Goal: Task Accomplishment & Management: Use online tool/utility

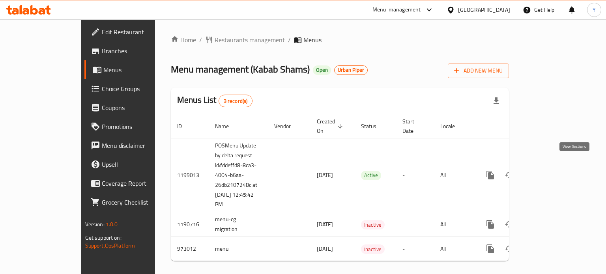
click at [552, 170] on icon "enhanced table" at bounding box center [546, 174] width 9 height 9
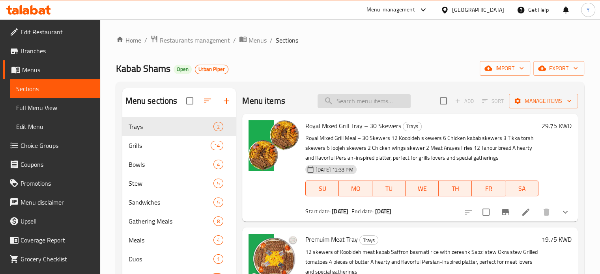
click at [336, 106] on input "search" at bounding box center [363, 101] width 93 height 14
paste input "mix grill for 1"
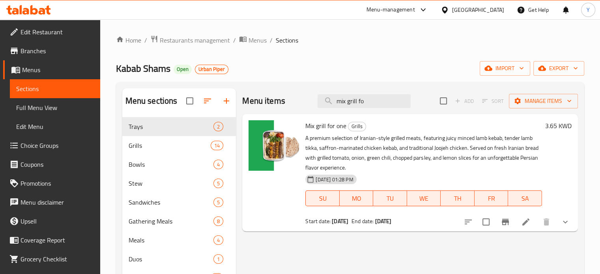
click at [325, 129] on span "Mix grill for one" at bounding box center [325, 126] width 41 height 12
copy h6 "Mix grill for one"
click at [380, 102] on input "mix grill fo" at bounding box center [363, 101] width 93 height 14
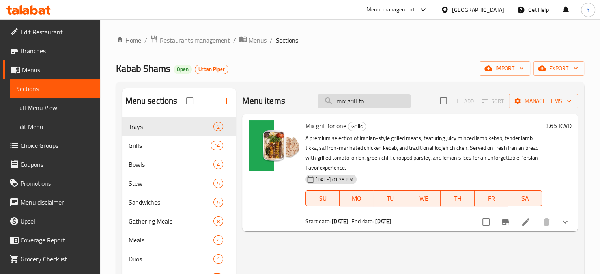
click at [380, 102] on input "mix grill fo" at bounding box center [363, 101] width 93 height 14
paste input "kobieda"
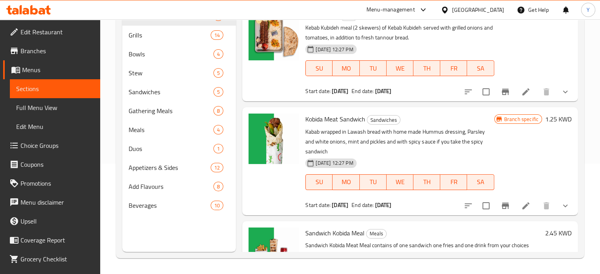
click at [343, 121] on span "Kobida Meat Sandwich" at bounding box center [335, 119] width 60 height 12
copy h6 "Kobida Meat Sandwich"
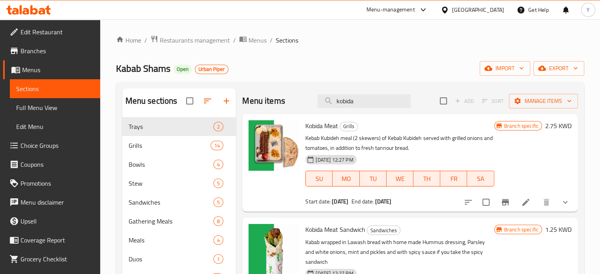
click at [327, 124] on span "Kobida Meat" at bounding box center [321, 126] width 33 height 12
copy h6 "Kobida Meat"
click at [362, 102] on input "kobida" at bounding box center [363, 101] width 93 height 14
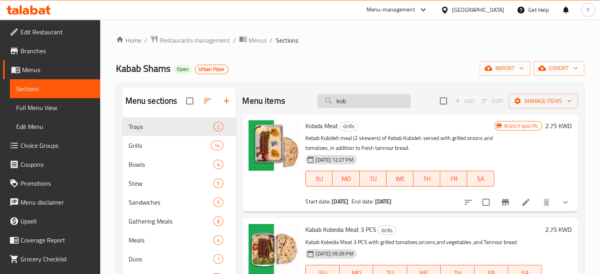
click at [341, 103] on input "kob" at bounding box center [363, 101] width 93 height 14
paste input "araz"
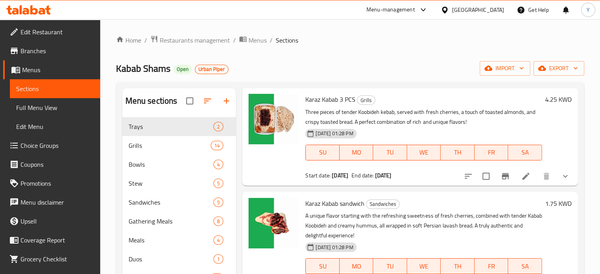
scroll to position [181, 0]
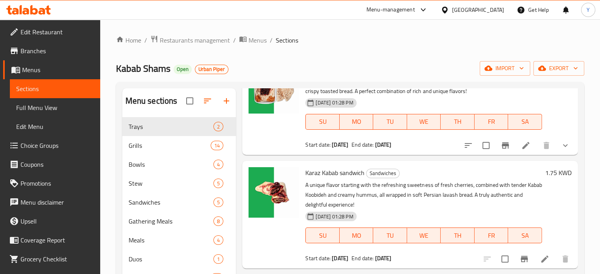
click at [335, 170] on span "Karaz Kabab sandwich" at bounding box center [334, 173] width 59 height 12
copy h6 "Karaz Kabab sandwich"
click at [335, 170] on span "Karaz Kabab sandwich" at bounding box center [334, 173] width 59 height 12
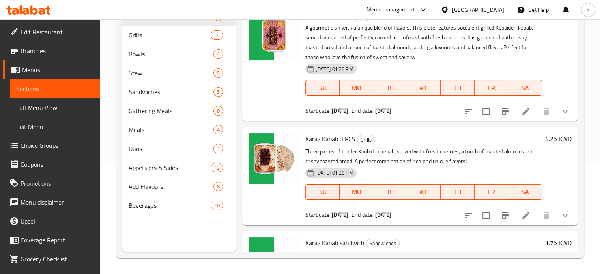
scroll to position [0, 0]
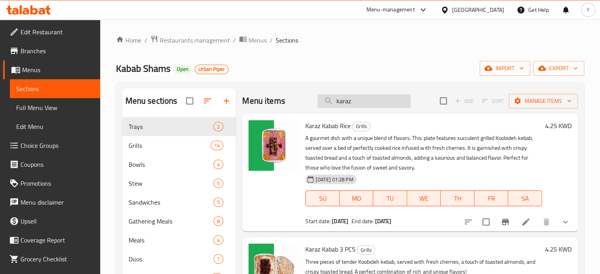
click at [346, 104] on input "karaz" at bounding box center [363, 101] width 93 height 14
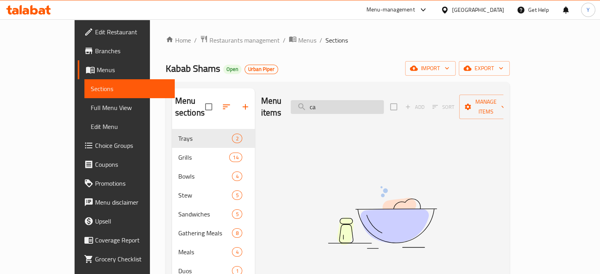
type input "c"
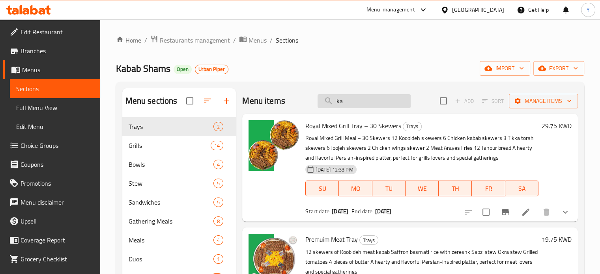
type input "k"
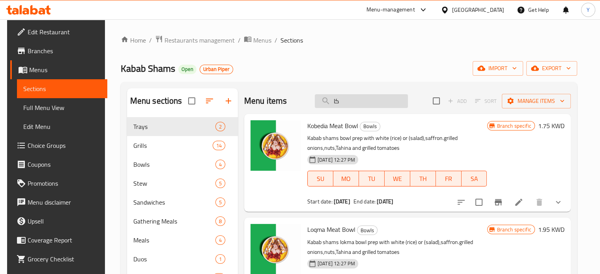
type input "ك"
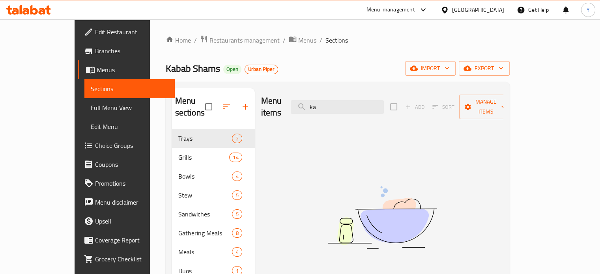
type input "k"
type input "c"
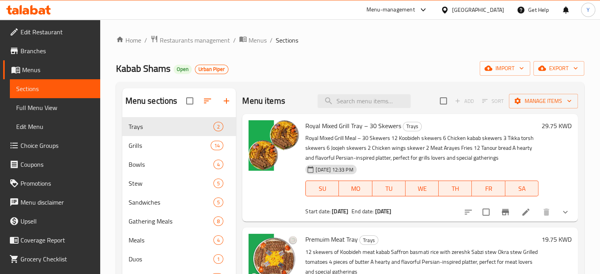
type input "l"
click at [360, 101] on input "kabab" at bounding box center [363, 101] width 93 height 14
paste input "Mix grill for one"
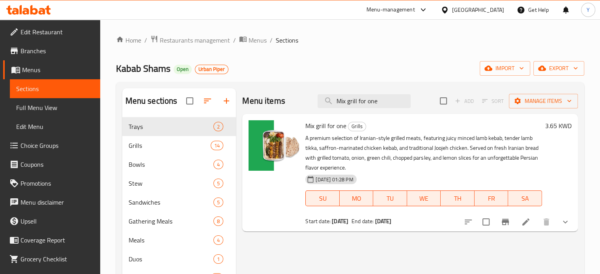
type input "Mix grill for one"
click at [510, 222] on button "Branch-specific-item" at bounding box center [505, 222] width 19 height 19
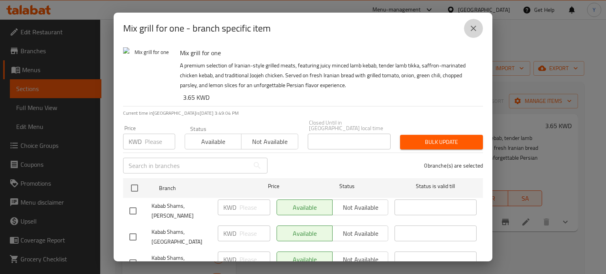
click at [476, 23] on button "close" at bounding box center [473, 28] width 19 height 19
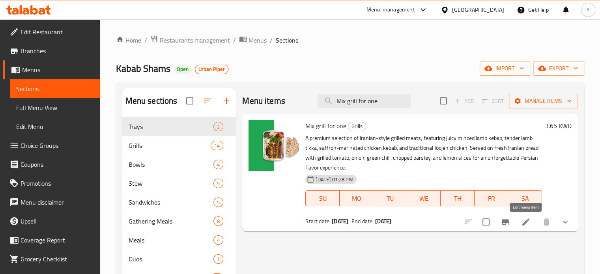
click at [528, 220] on icon at bounding box center [525, 221] width 7 height 7
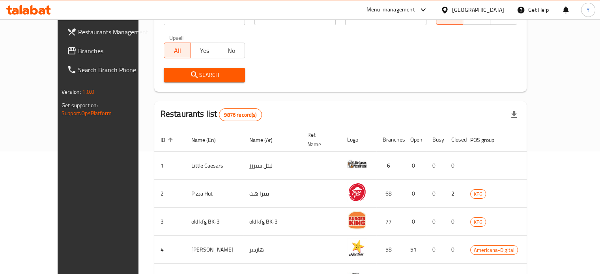
scroll to position [129, 0]
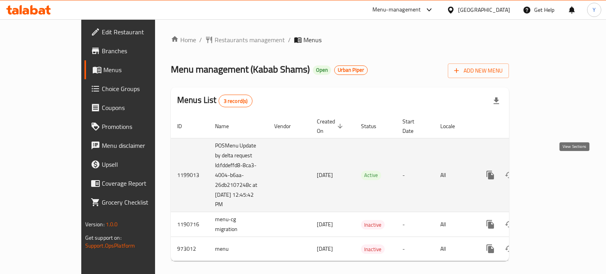
click at [556, 166] on link "enhanced table" at bounding box center [546, 175] width 19 height 19
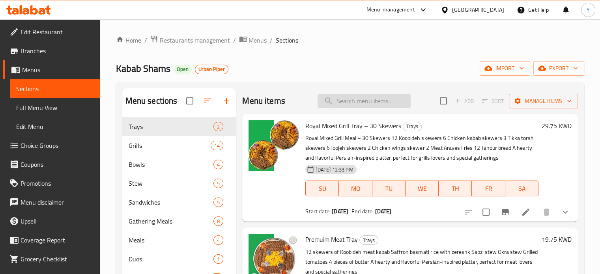
paste input "Mix grill for one"
click at [359, 101] on input "Mix grill for one" at bounding box center [363, 101] width 93 height 14
type input "Mix grill for one"
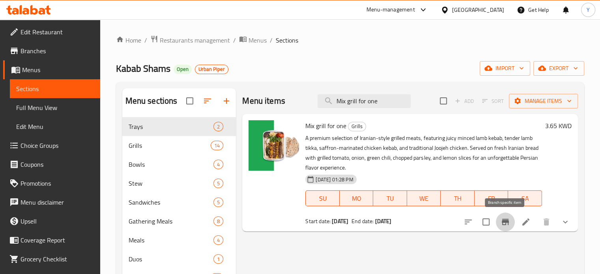
click at [509, 221] on icon "Branch-specific-item" at bounding box center [504, 221] width 9 height 9
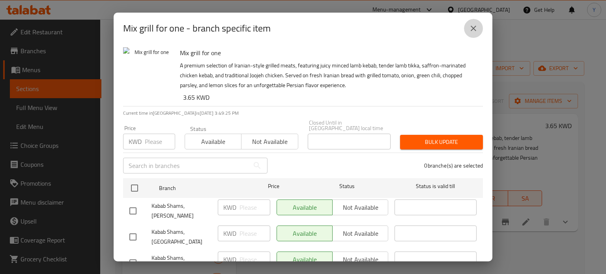
click at [467, 28] on button "close" at bounding box center [473, 28] width 19 height 19
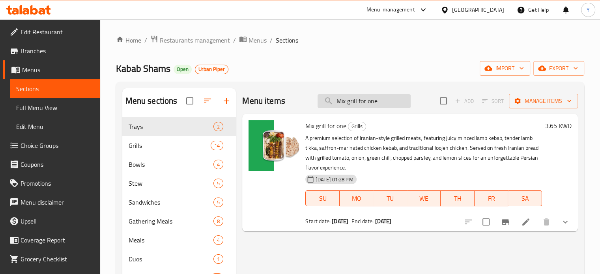
click at [361, 108] on input "Mix grill for one" at bounding box center [363, 101] width 93 height 14
paste input "Kobida Meat Sandwich"
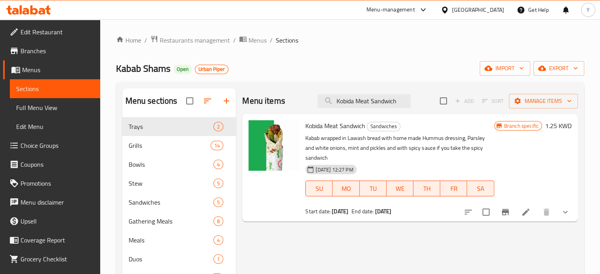
click at [502, 209] on icon "Branch-specific-item" at bounding box center [505, 212] width 7 height 6
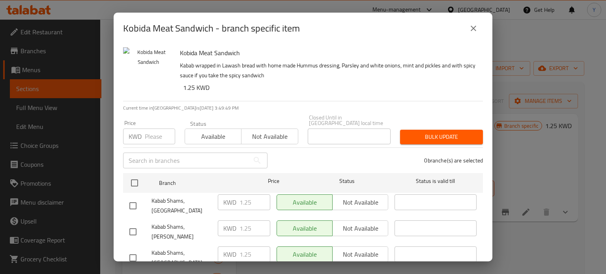
click at [472, 28] on icon "close" at bounding box center [472, 28] width 9 height 9
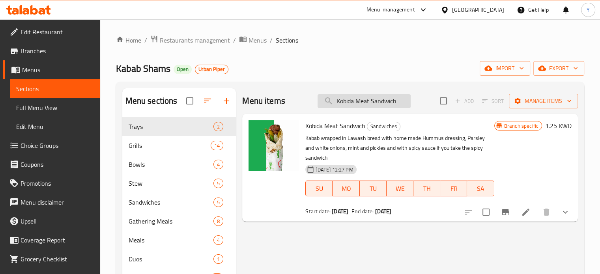
click at [374, 96] on input "Kobida Meat Sandwich" at bounding box center [363, 101] width 93 height 14
paste input "araz Kabab s"
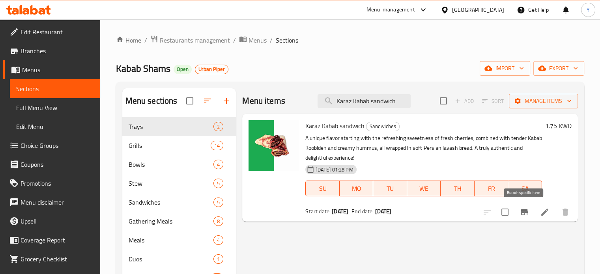
click at [525, 216] on icon "Branch-specific-item" at bounding box center [523, 211] width 9 height 9
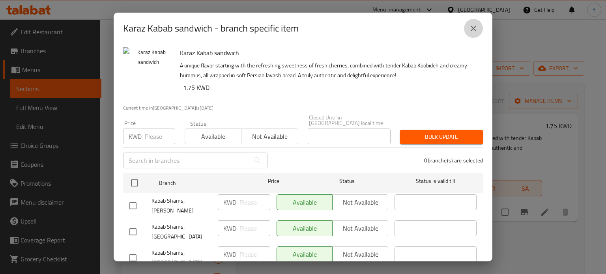
click at [473, 30] on icon "close" at bounding box center [472, 28] width 9 height 9
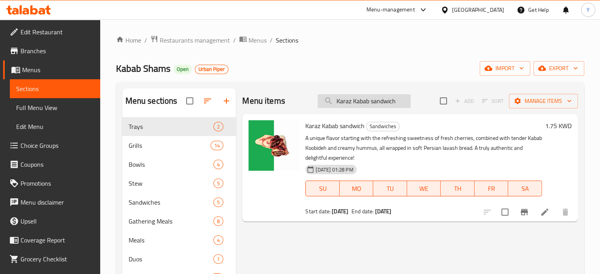
click at [368, 105] on input "Karaz Kabab sandwich" at bounding box center [363, 101] width 93 height 14
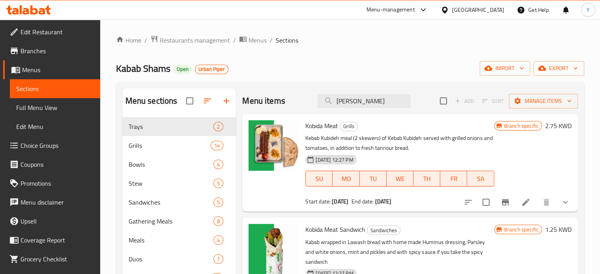
click at [325, 125] on span "Kobida Meat" at bounding box center [321, 126] width 33 height 12
copy h6 "Kobida Meat"
click at [349, 103] on input "kobid" at bounding box center [363, 101] width 93 height 14
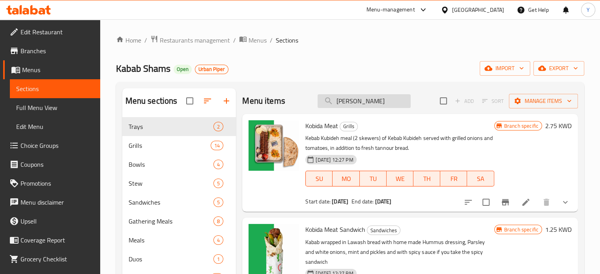
click at [349, 103] on input "kobid" at bounding box center [363, 101] width 93 height 14
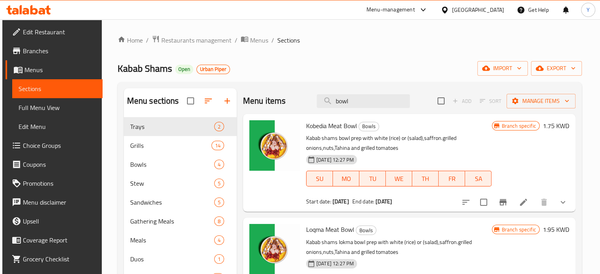
drag, startPoint x: 355, startPoint y: 101, endPoint x: 231, endPoint y: 102, distance: 123.8
click at [231, 102] on div "Menu sections Trays 2 Grills 14 Bowls 4 Stew 5 Sandwiches 5 Gathering Meals 8 M…" at bounding box center [350, 225] width 452 height 274
paste input "Kobida Meat"
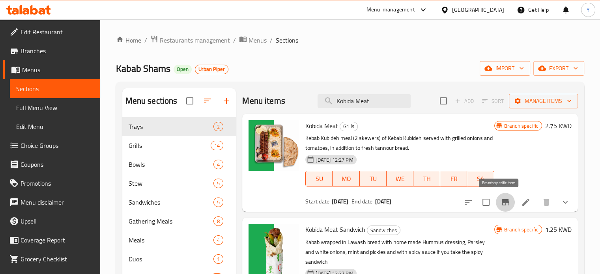
click at [501, 211] on button "Branch-specific-item" at bounding box center [505, 202] width 19 height 19
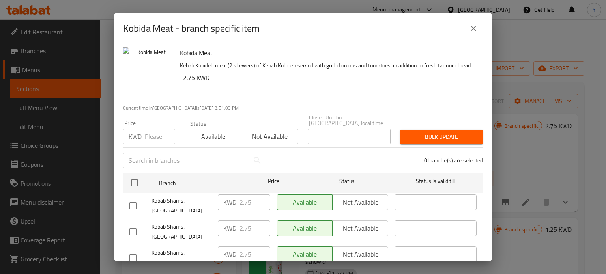
click at [474, 27] on icon "close" at bounding box center [473, 29] width 6 height 6
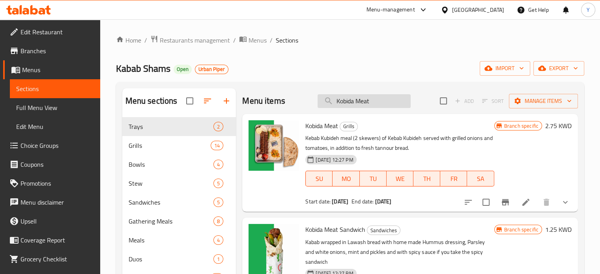
click at [367, 97] on input "Kobida Meat" at bounding box center [363, 101] width 93 height 14
paste input "edia meat bowl"
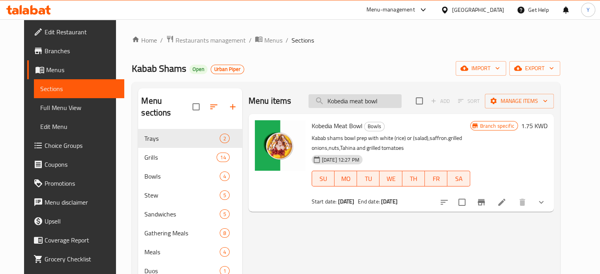
type input "Kobedia meat bowl"
click at [485, 199] on icon "Branch-specific-item" at bounding box center [481, 202] width 7 height 6
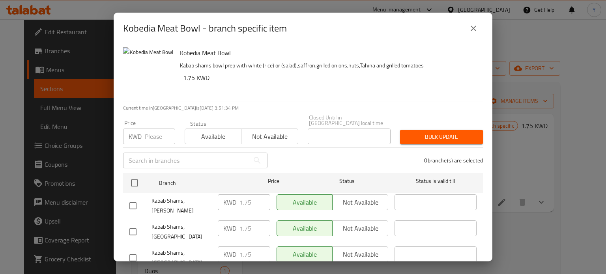
click at [476, 27] on icon "close" at bounding box center [472, 28] width 9 height 9
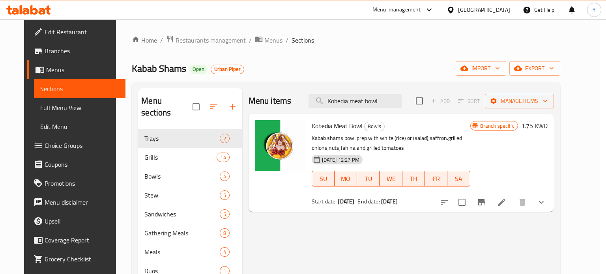
click at [476, 27] on icon "close" at bounding box center [472, 28] width 9 height 9
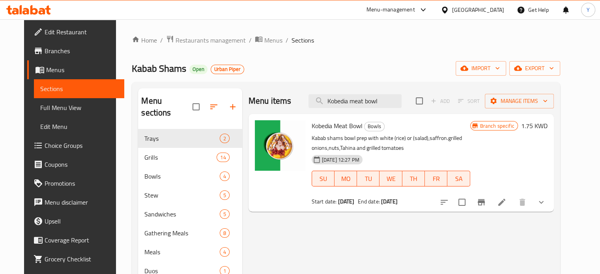
click at [415, 13] on div "Menu-management" at bounding box center [390, 9] width 49 height 9
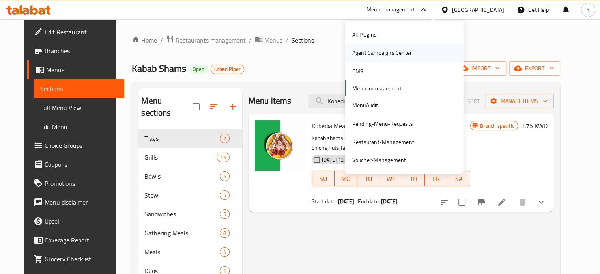
click at [396, 52] on div "Agent Campaigns Center" at bounding box center [382, 53] width 60 height 9
